Goal: Task Accomplishment & Management: Complete application form

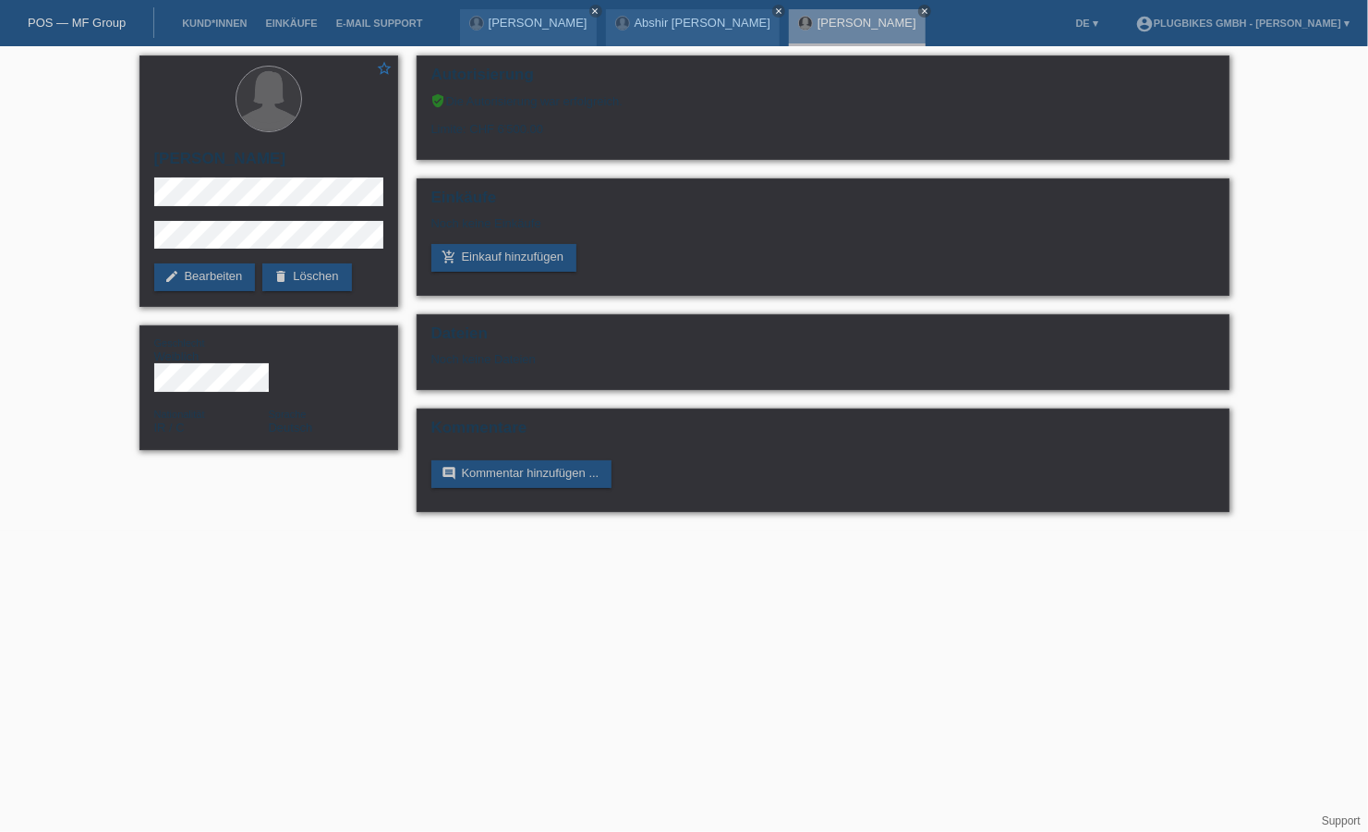
click at [95, 28] on link "POS — MF Group" at bounding box center [77, 23] width 98 height 14
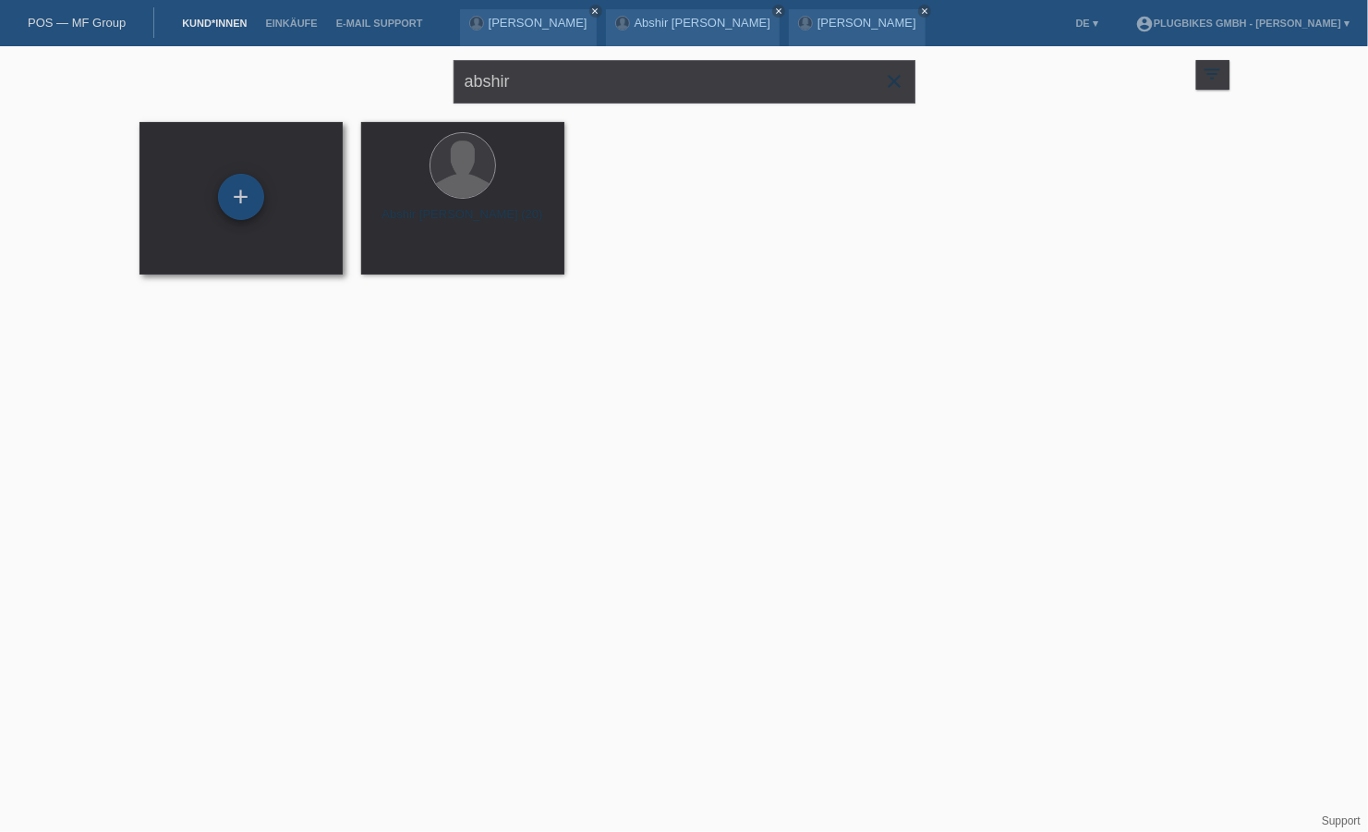
click at [261, 192] on div "+" at bounding box center [241, 196] width 44 height 31
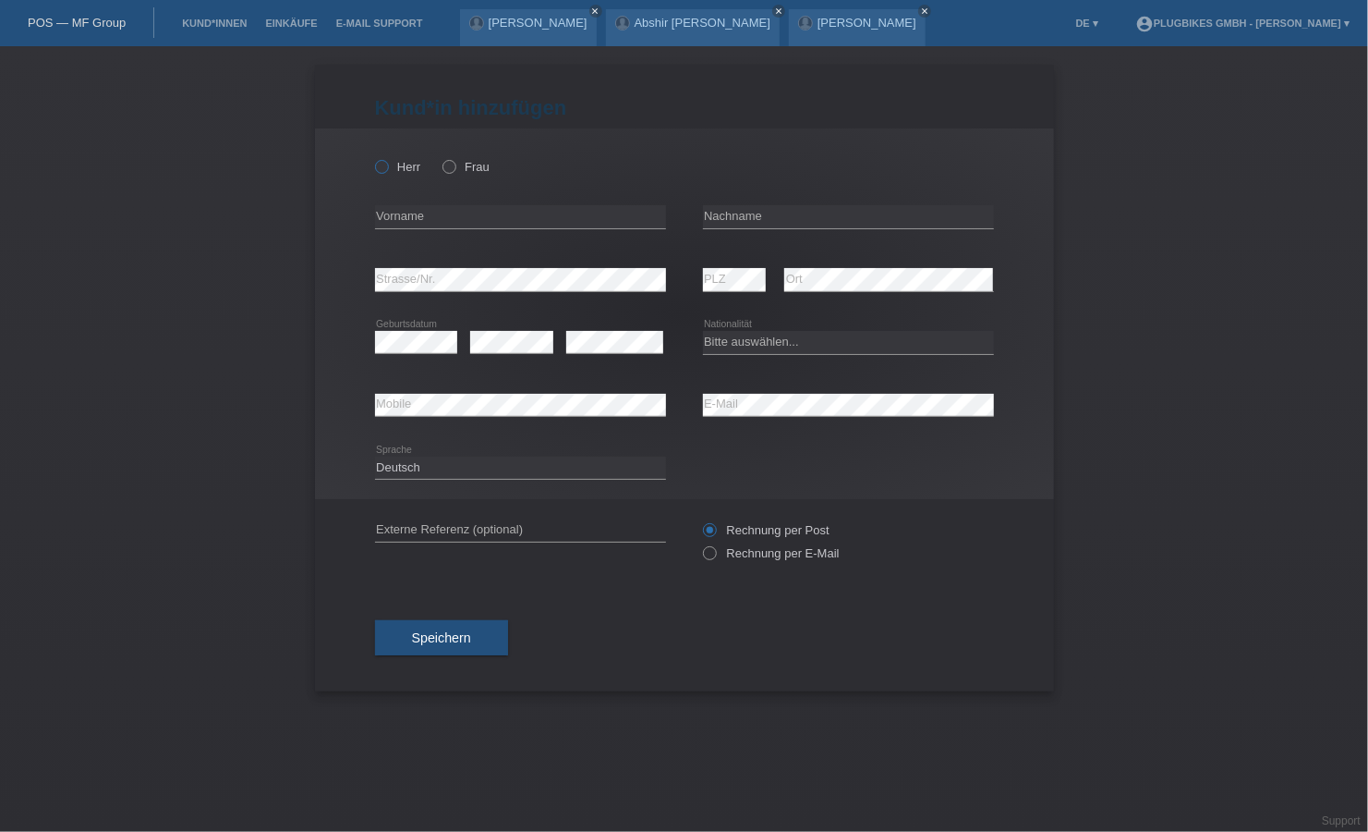
click at [371, 157] on icon at bounding box center [371, 157] width 0 height 0
click at [384, 170] on input "Herr" at bounding box center [381, 166] width 12 height 12
radio input "true"
click at [442, 208] on input "text" at bounding box center [520, 216] width 291 height 23
type input "[PERSON_NAME]"
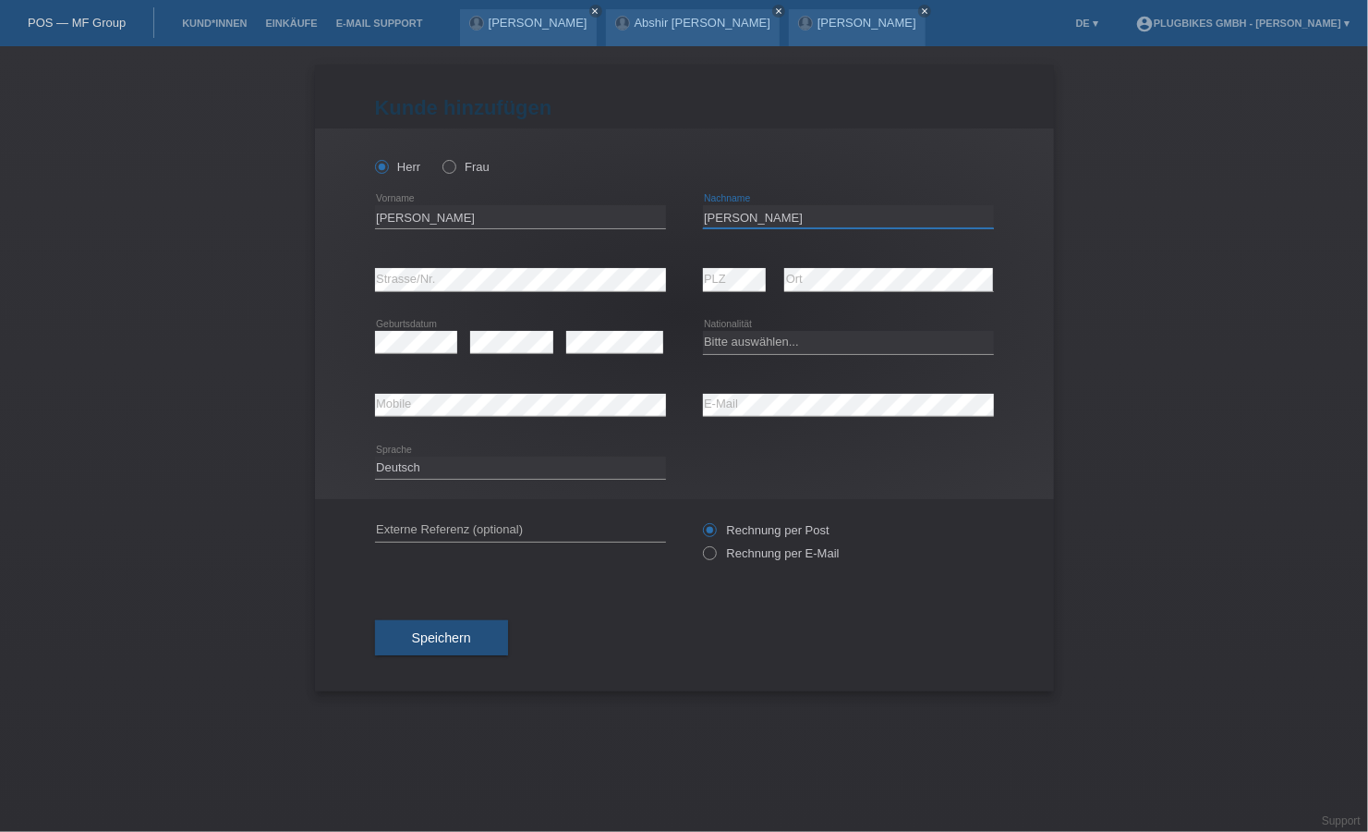
type input "[PERSON_NAME]"
select select "CH"
click at [452, 659] on div "Speichern" at bounding box center [684, 637] width 619 height 107
click at [446, 649] on button "Speichern" at bounding box center [441, 637] width 133 height 35
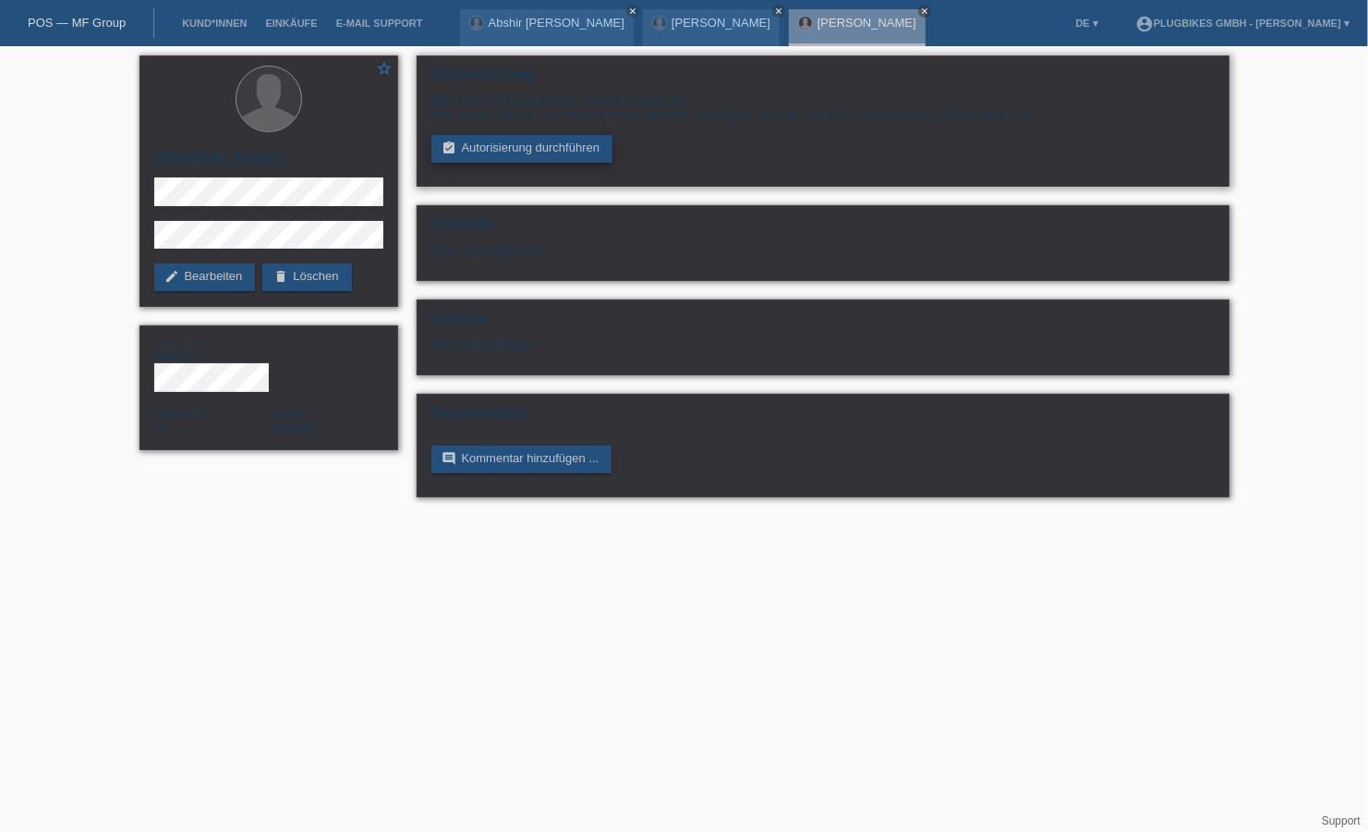
click at [472, 160] on link "assignment_turned_in Autorisierung durchführen" at bounding box center [523, 149] width 182 height 28
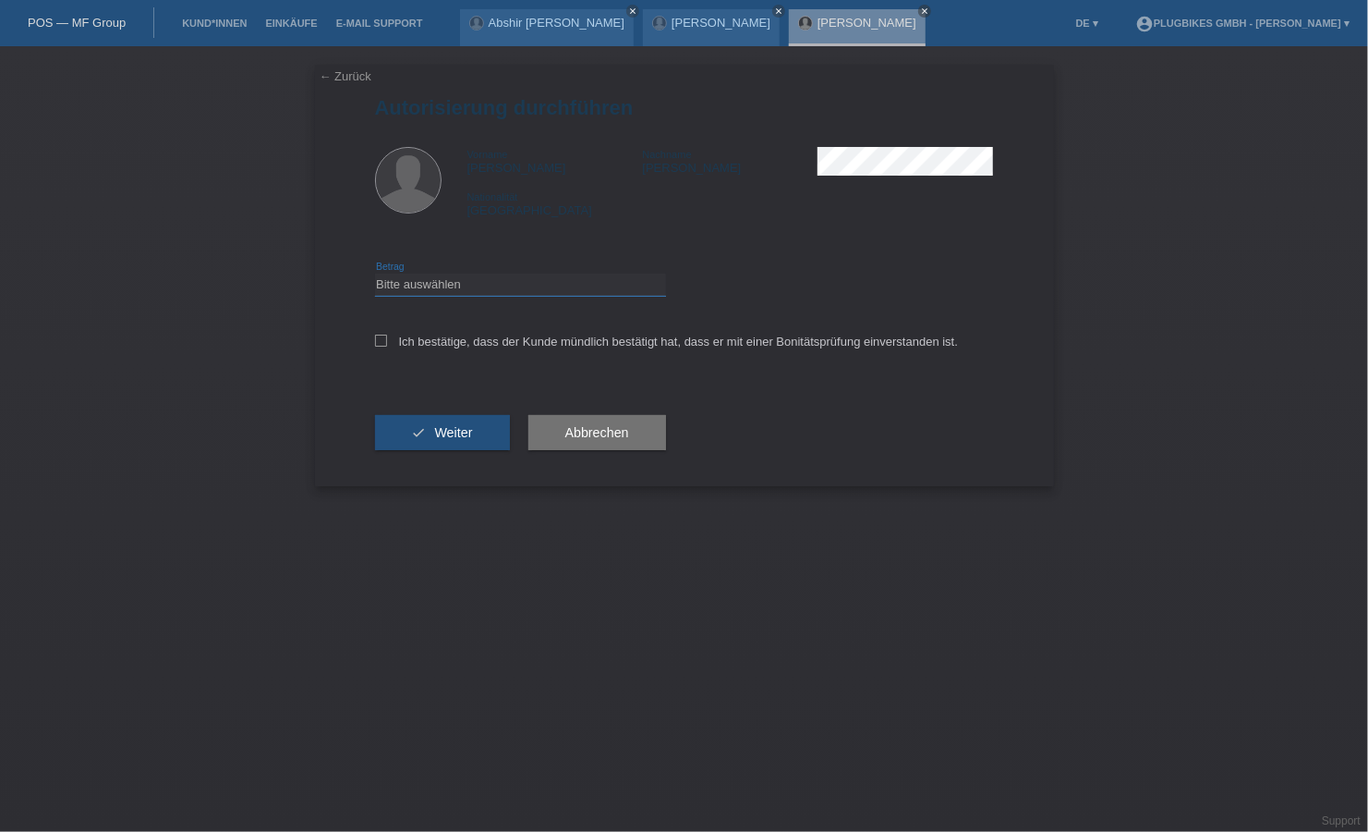
click at [489, 279] on select "Bitte auswählen CHF 1.00 - CHF 499.00 CHF 500.00 - CHF 1'999.00 CHF 2'000.00 - …" at bounding box center [520, 284] width 291 height 22
click at [375, 273] on select "Bitte auswählen CHF 1.00 - CHF 499.00 CHF 500.00 - CHF 1'999.00 CHF 2'000.00 - …" at bounding box center [520, 284] width 291 height 22
click at [483, 278] on select "Bitte auswählen CHF 1.00 - CHF 499.00 CHF 500.00 - CHF 1'999.00 CHF 2'000.00 - …" at bounding box center [520, 284] width 291 height 22
click at [375, 273] on select "Bitte auswählen CHF 1.00 - CHF 499.00 CHF 500.00 - CHF 1'999.00 CHF 2'000.00 - …" at bounding box center [520, 284] width 291 height 22
click at [476, 284] on select "Bitte auswählen CHF 1.00 - CHF 499.00 CHF 500.00 - CHF 1'999.00 CHF 2'000.00 - …" at bounding box center [520, 284] width 291 height 22
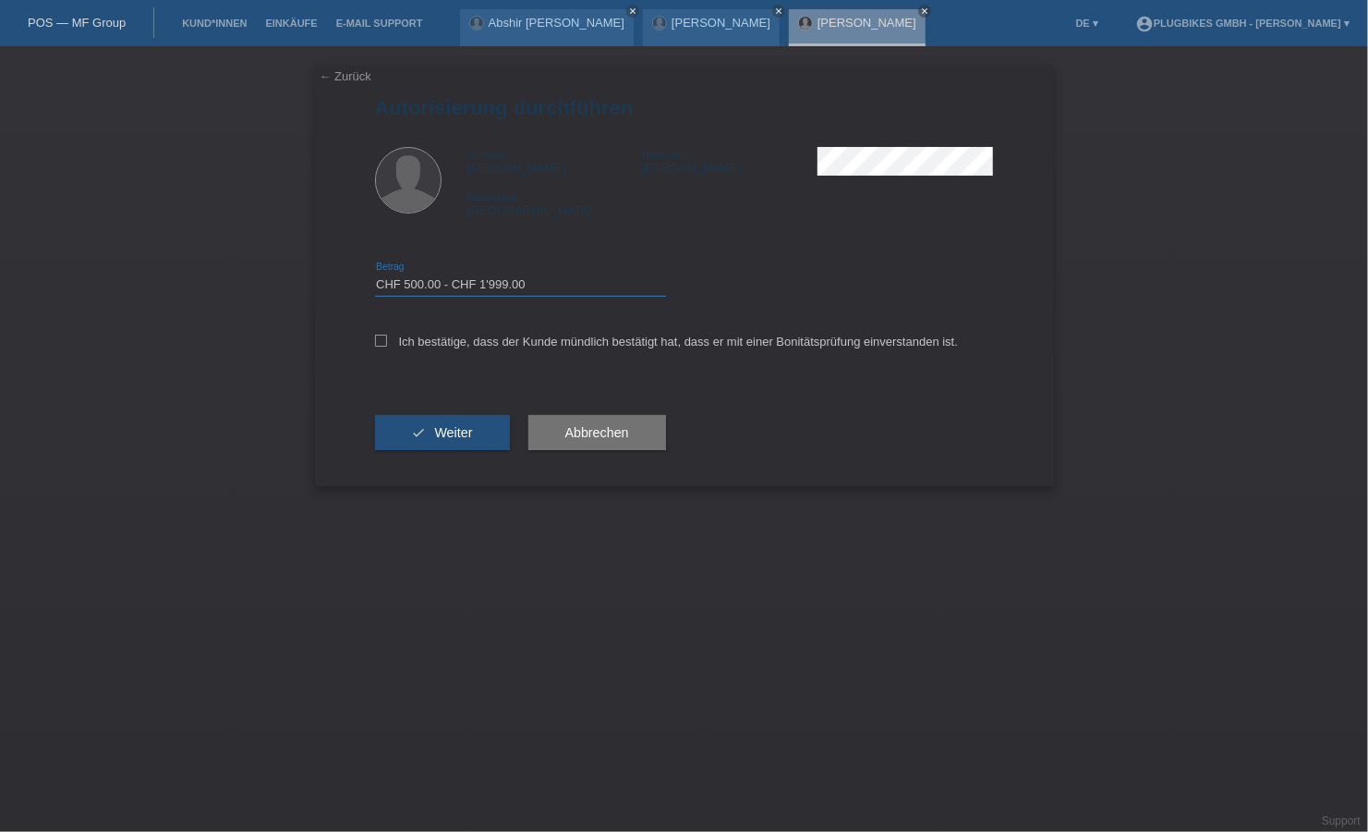
select select "3"
click at [375, 273] on select "Bitte auswählen CHF 1.00 - CHF 499.00 CHF 500.00 - CHF 1'999.00 CHF 2'000.00 - …" at bounding box center [520, 284] width 291 height 22
click at [376, 338] on icon at bounding box center [381, 340] width 12 height 12
click at [376, 338] on input "Ich bestätige, dass der Kunde mündlich bestätigt hat, dass er mit einer Bonität…" at bounding box center [381, 340] width 12 height 12
checkbox input "true"
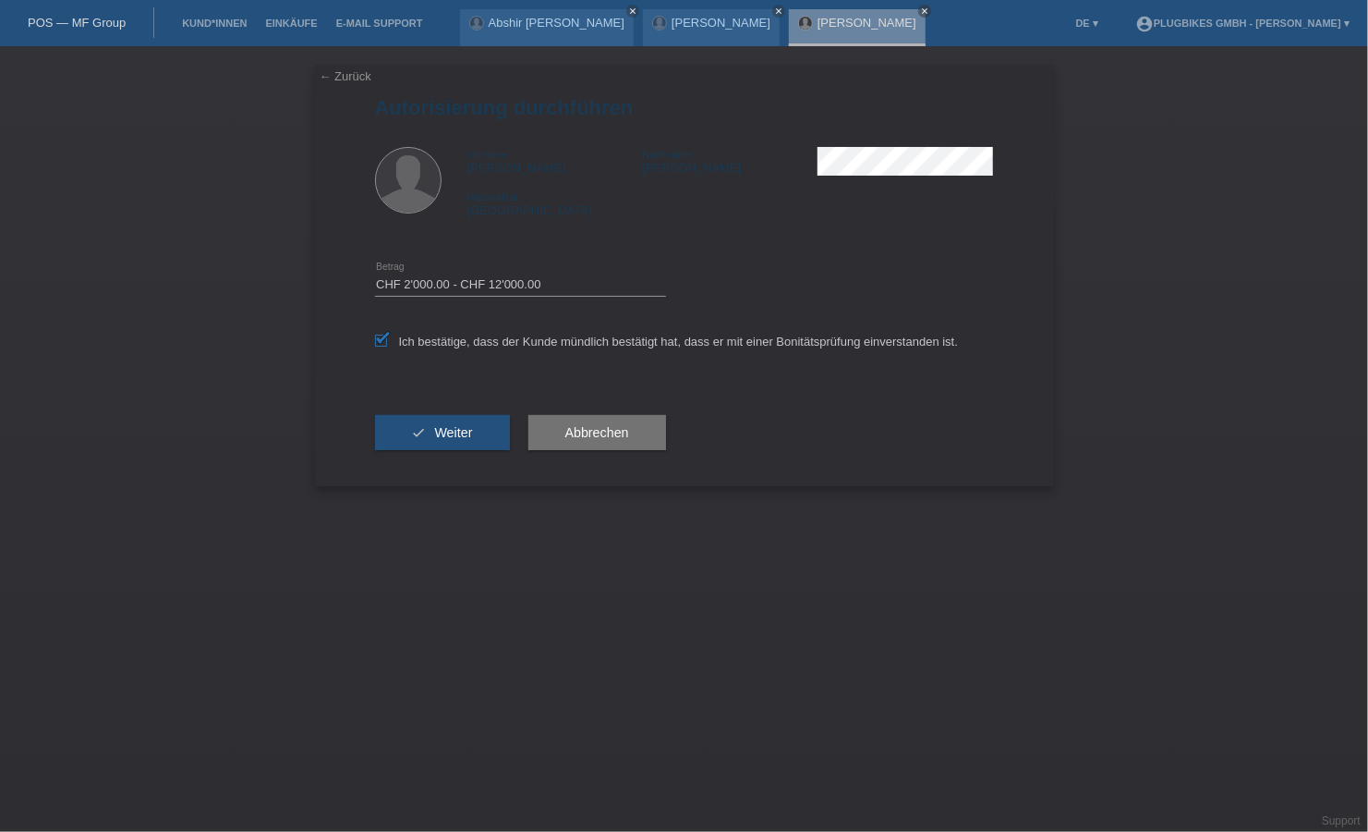
click at [412, 427] on icon "check" at bounding box center [419, 432] width 15 height 15
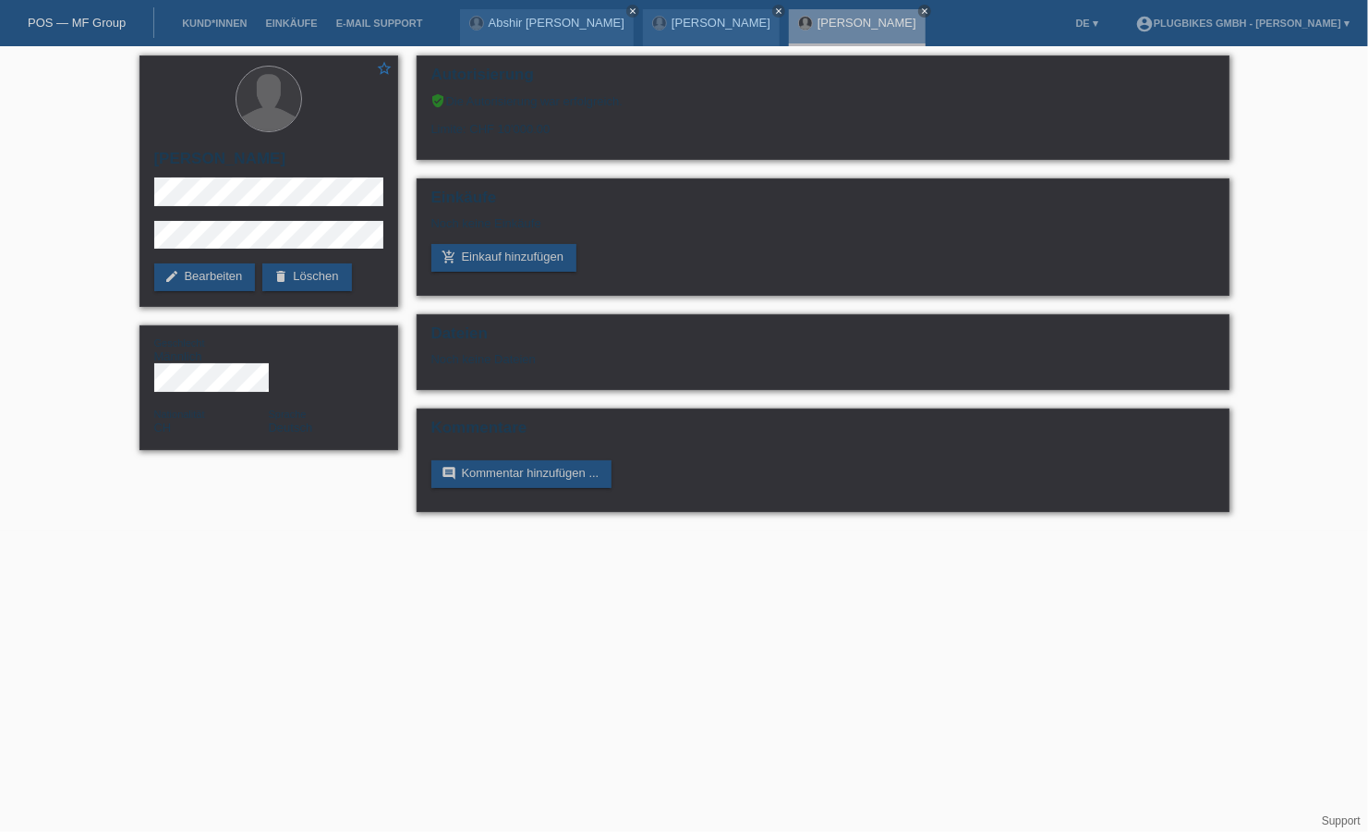
click at [347, 530] on html "POS — MF Group Kund*innen Einkäufe E-Mail Support Abshir Abdirahman Omar close" at bounding box center [684, 265] width 1368 height 530
click at [507, 248] on link "add_shopping_cart Einkauf hinzufügen" at bounding box center [505, 258] width 146 height 28
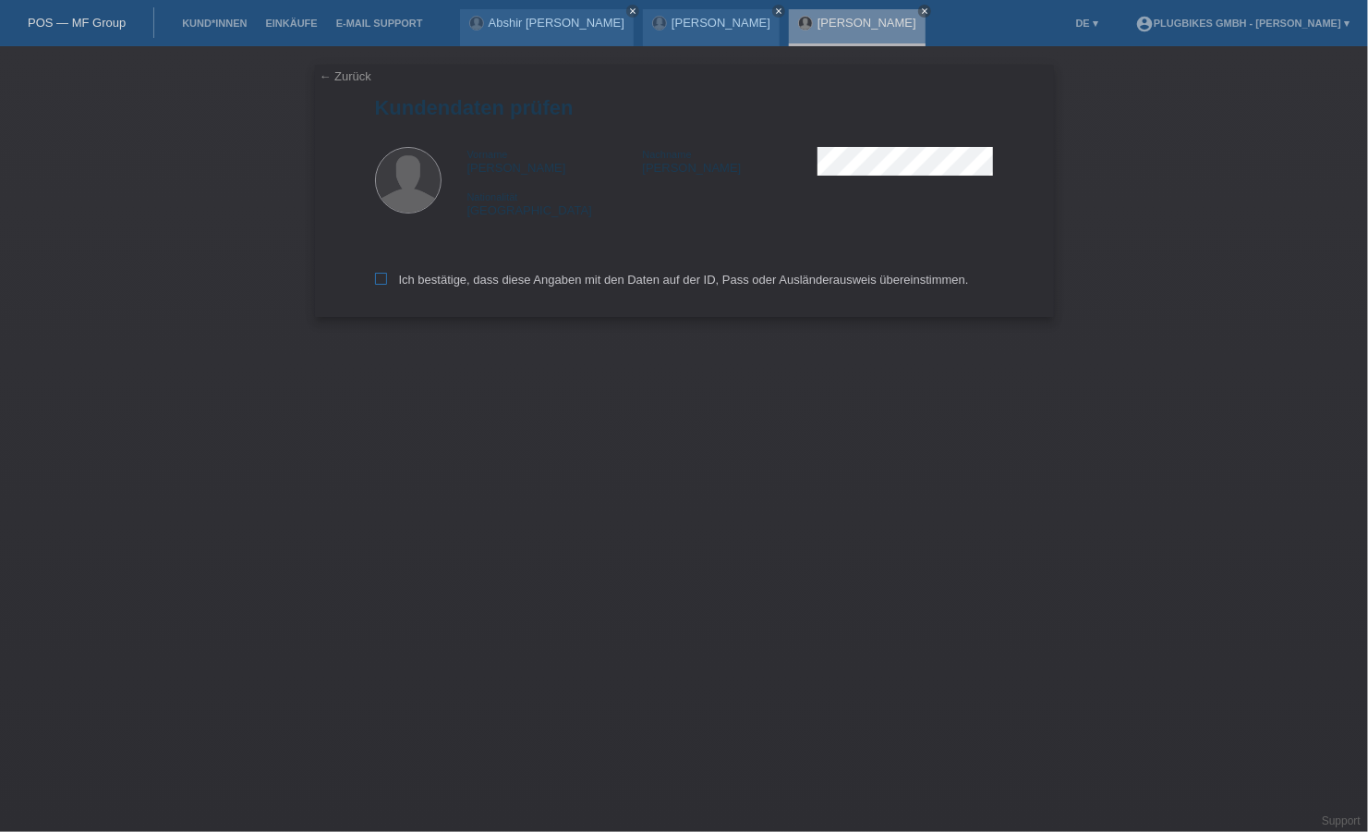
click at [395, 275] on label "Ich bestätige, dass diese Angaben mit den Daten auf der ID, Pass oder Ausländer…" at bounding box center [672, 280] width 594 height 14
click at [387, 275] on input "Ich bestätige, dass diese Angaben mit den Daten auf der ID, Pass oder Ausländer…" at bounding box center [381, 279] width 12 height 12
checkbox input "true"
